Goal: Navigation & Orientation: Find specific page/section

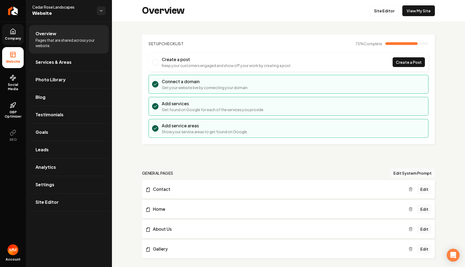
click at [12, 29] on icon at bounding box center [12, 31] width 5 height 5
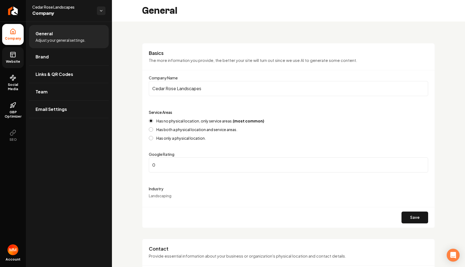
click at [16, 66] on link "Website" at bounding box center [13, 57] width 22 height 21
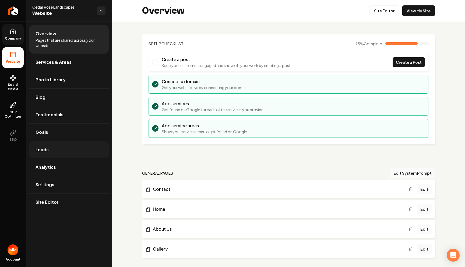
click at [49, 148] on link "Leads" at bounding box center [69, 149] width 80 height 17
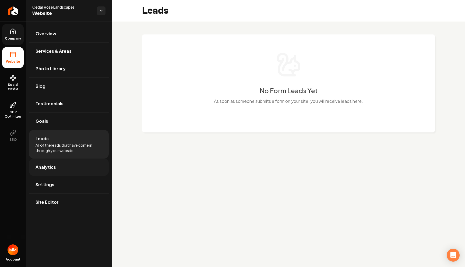
click at [50, 167] on span "Analytics" at bounding box center [46, 167] width 20 height 6
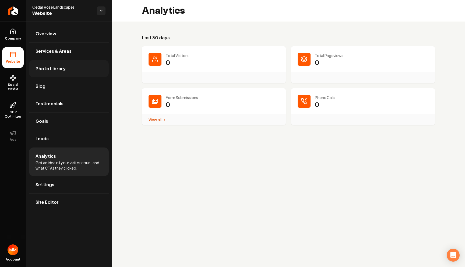
click at [43, 66] on span "Photo Library" at bounding box center [51, 68] width 30 height 6
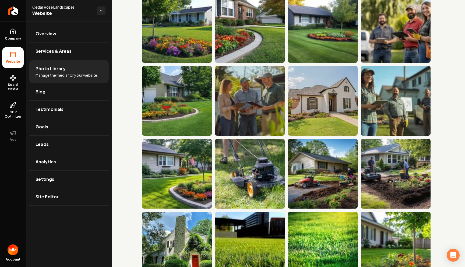
scroll to position [2150, 0]
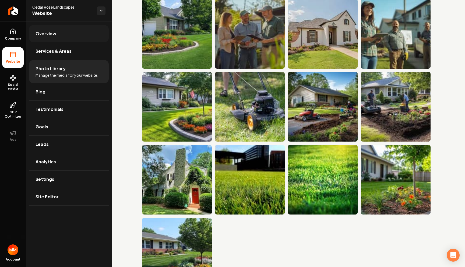
click at [57, 33] on link "Overview" at bounding box center [69, 33] width 80 height 17
